Goal: Entertainment & Leisure: Consume media (video, audio)

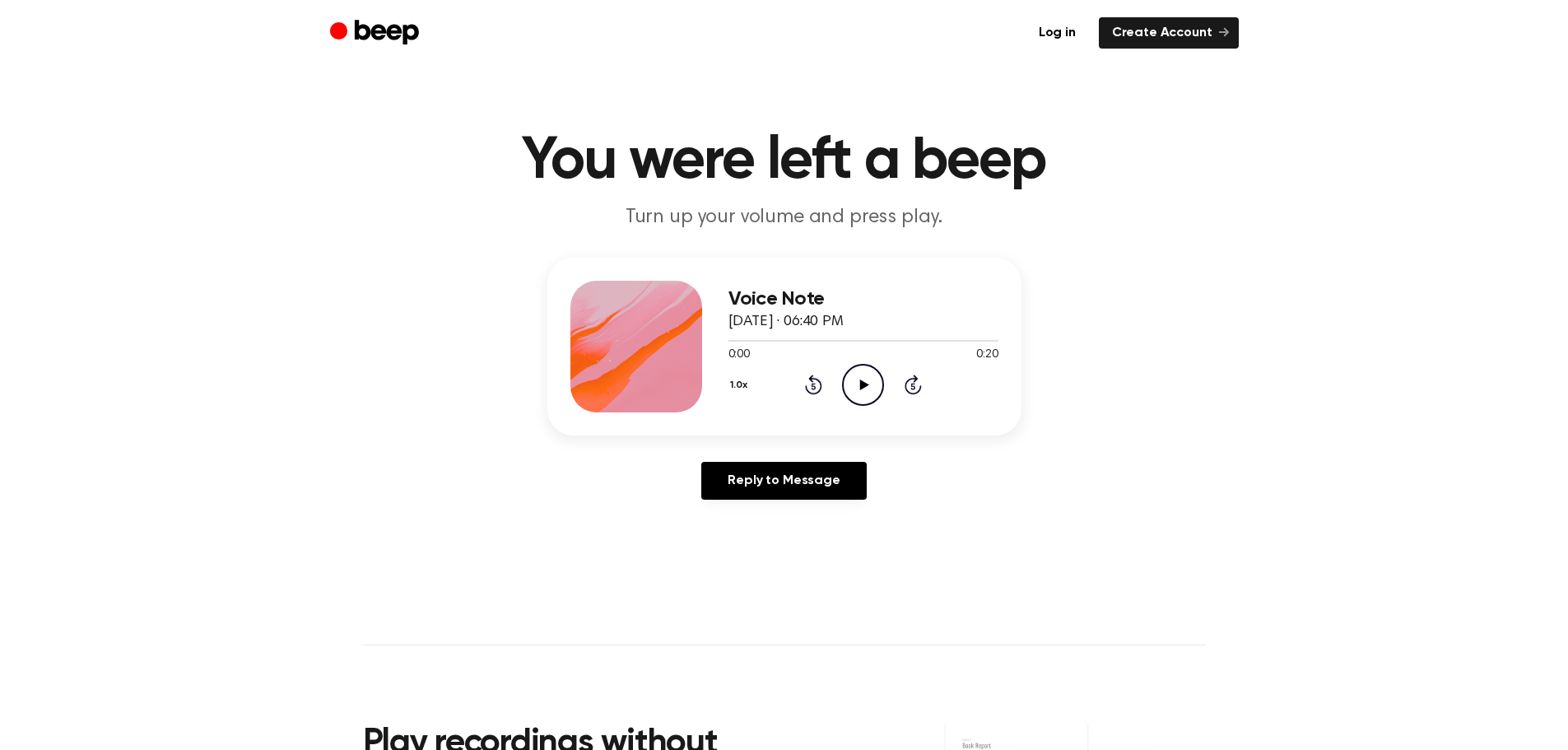
click at [865, 380] on icon "Play Audio" at bounding box center [864, 385] width 42 height 42
click at [868, 384] on icon "Pause Audio" at bounding box center [864, 385] width 42 height 42
click at [862, 378] on icon "Play Audio" at bounding box center [864, 385] width 42 height 42
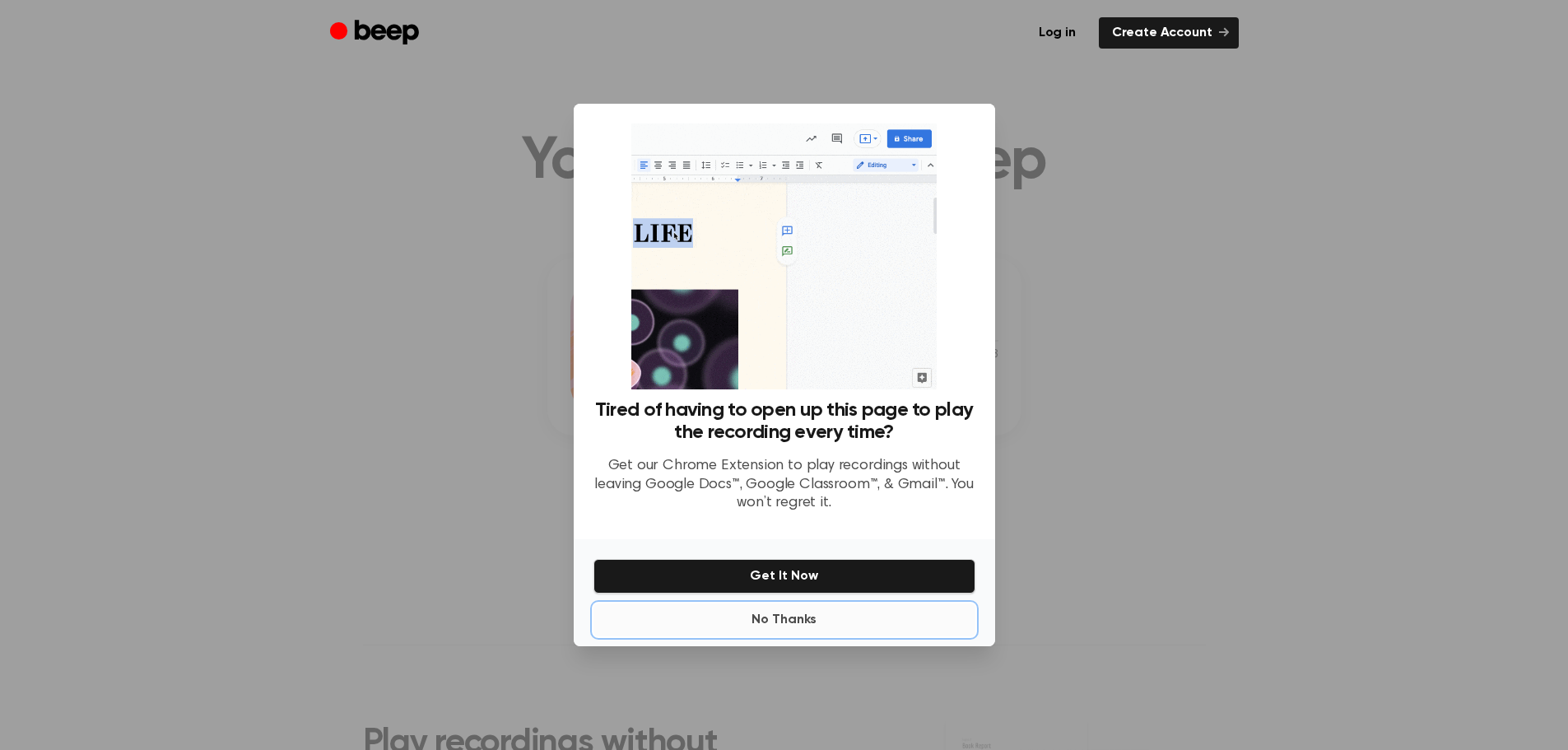
click at [888, 605] on button "No Thanks" at bounding box center [784, 619] width 382 height 33
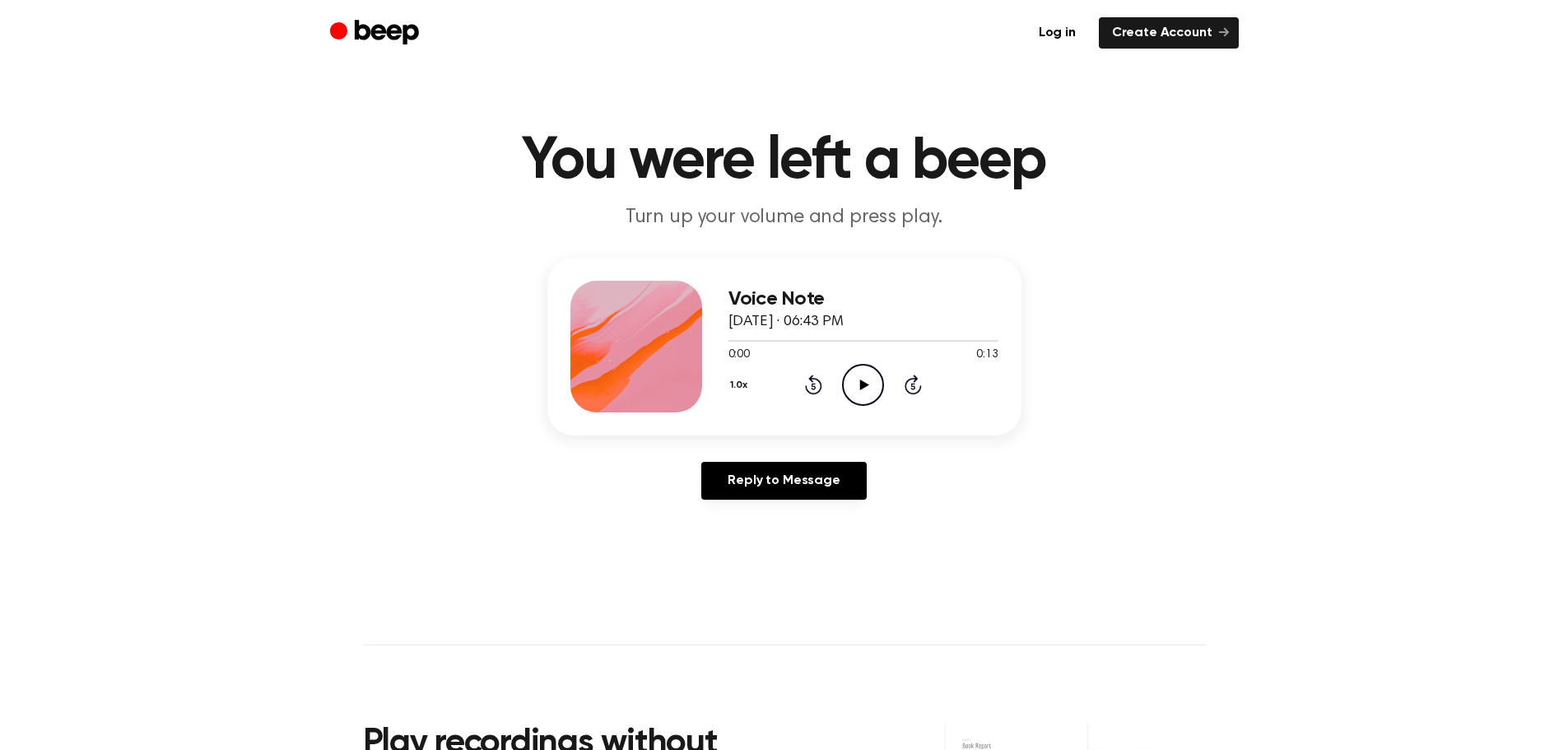
click at [871, 386] on icon "Play Audio" at bounding box center [864, 385] width 42 height 42
click at [865, 381] on icon "Play Audio" at bounding box center [864, 385] width 42 height 42
click at [868, 376] on icon "Play Audio" at bounding box center [864, 385] width 42 height 42
